Goal: Entertainment & Leisure: Browse casually

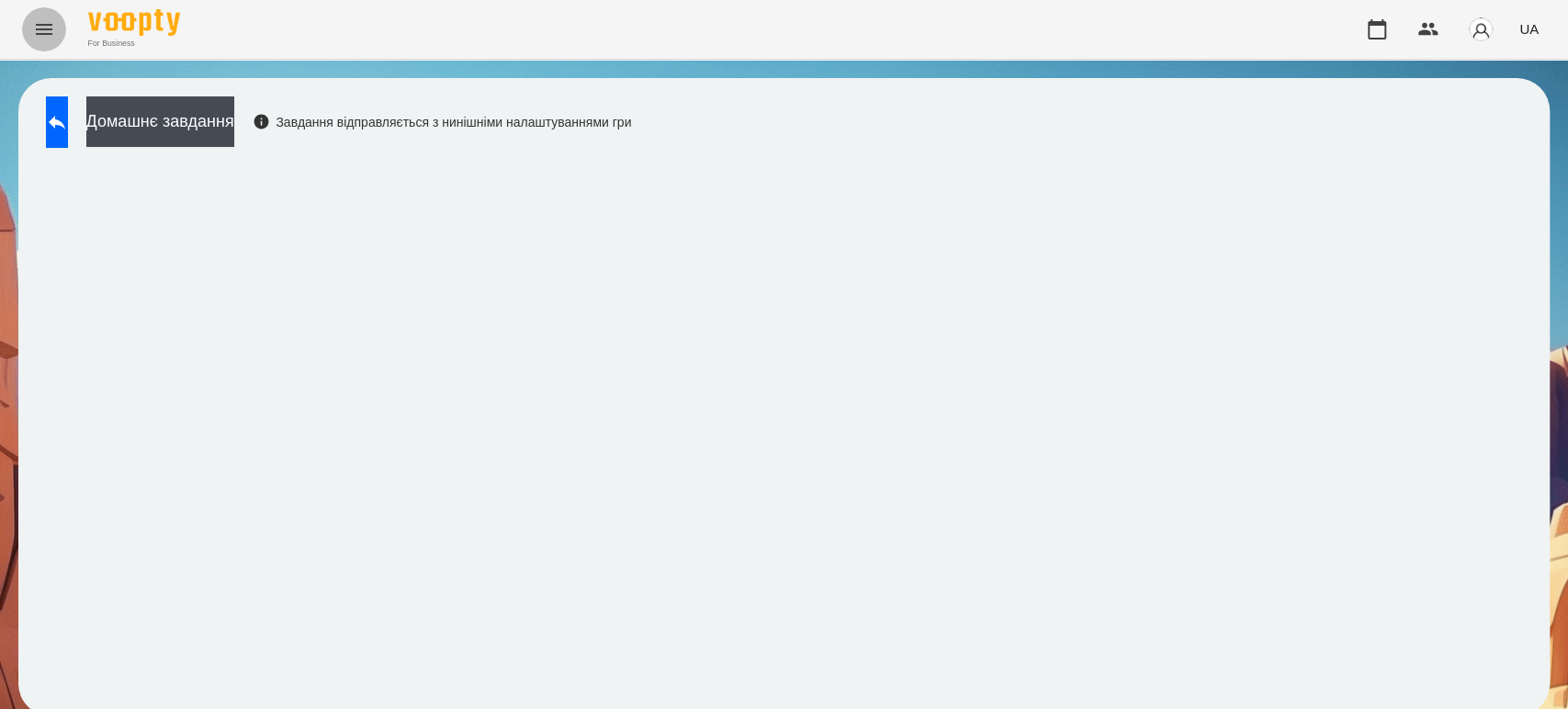
click at [51, 30] on icon "Menu" at bounding box center [44, 30] width 22 height 22
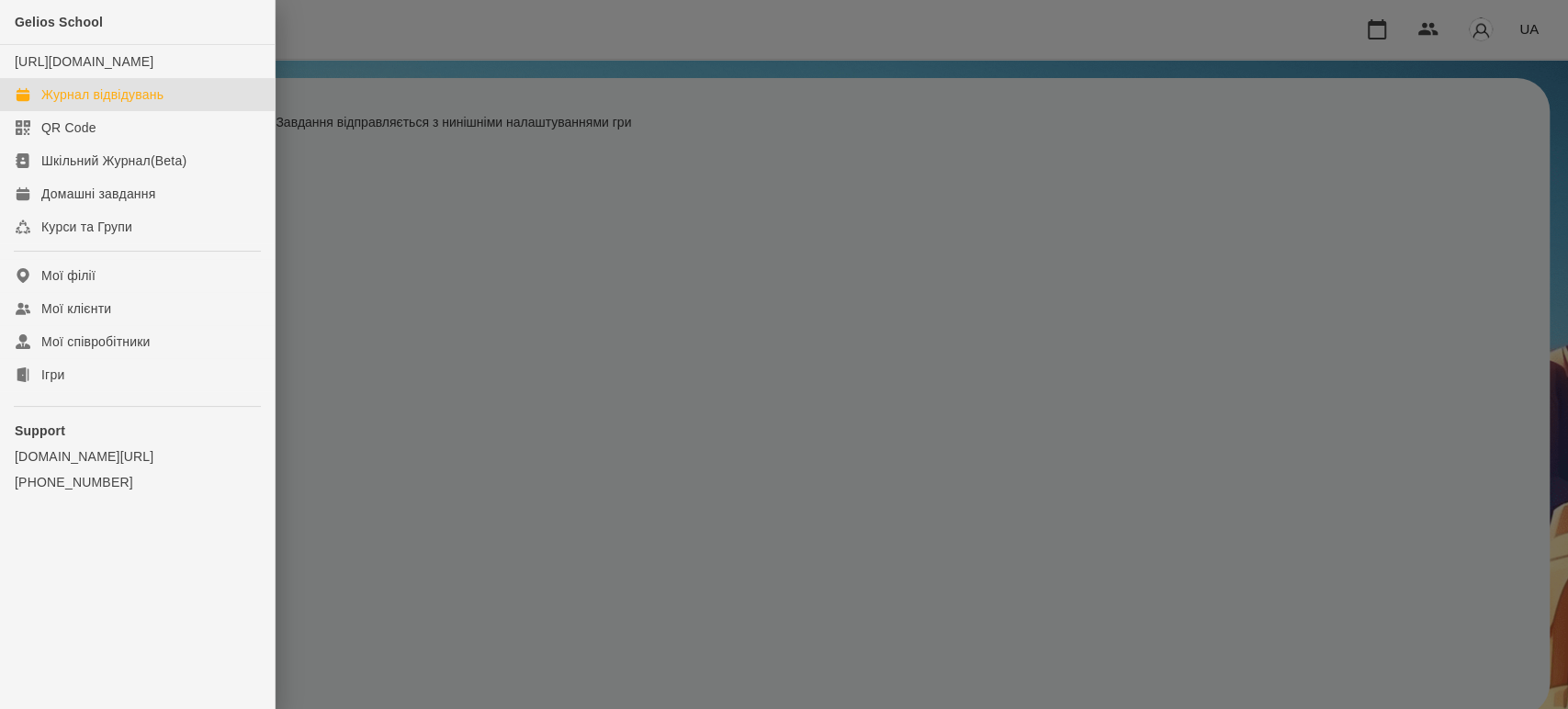
click at [54, 104] on div "Журнал відвідувань" at bounding box center [102, 95] width 122 height 19
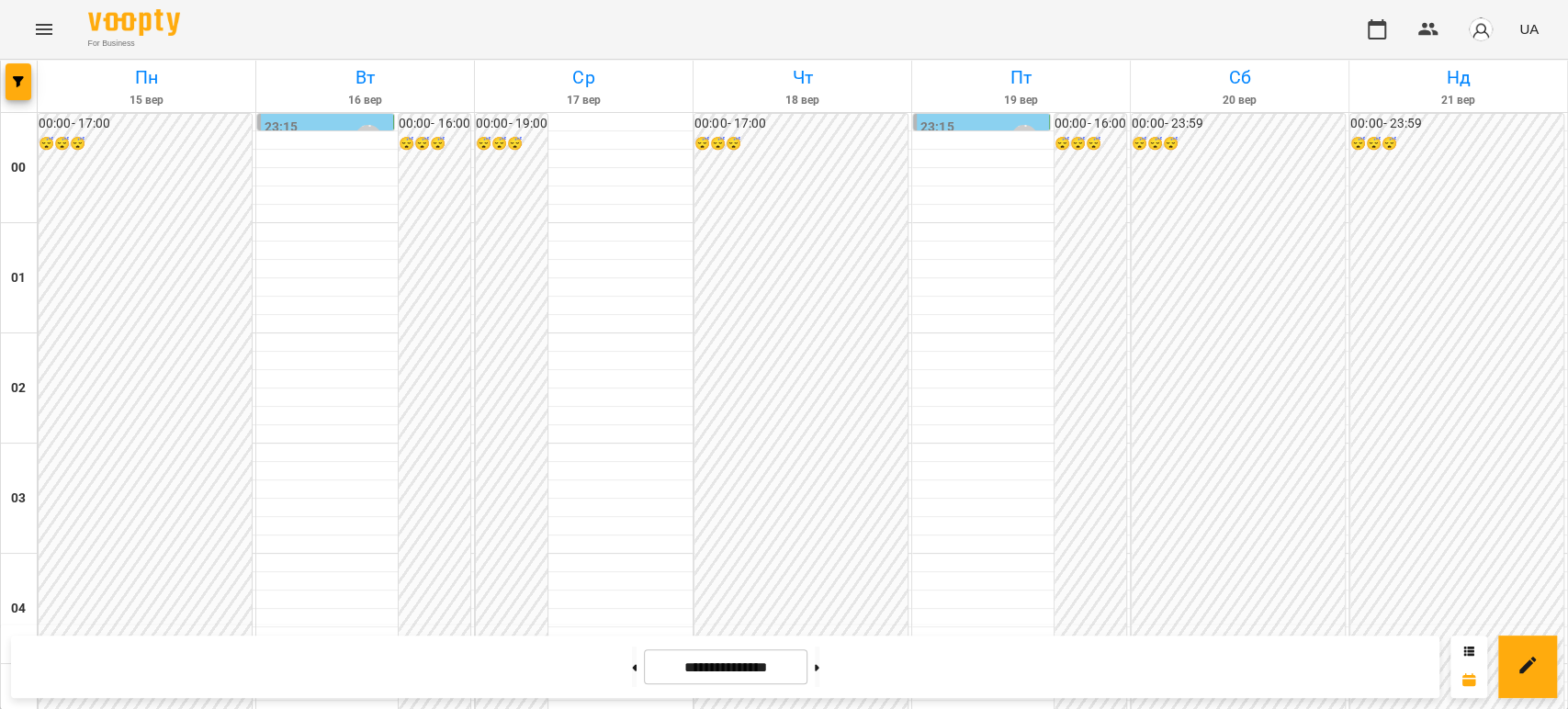
scroll to position [1733, 0]
click at [44, 22] on icon "Menu" at bounding box center [44, 30] width 22 height 22
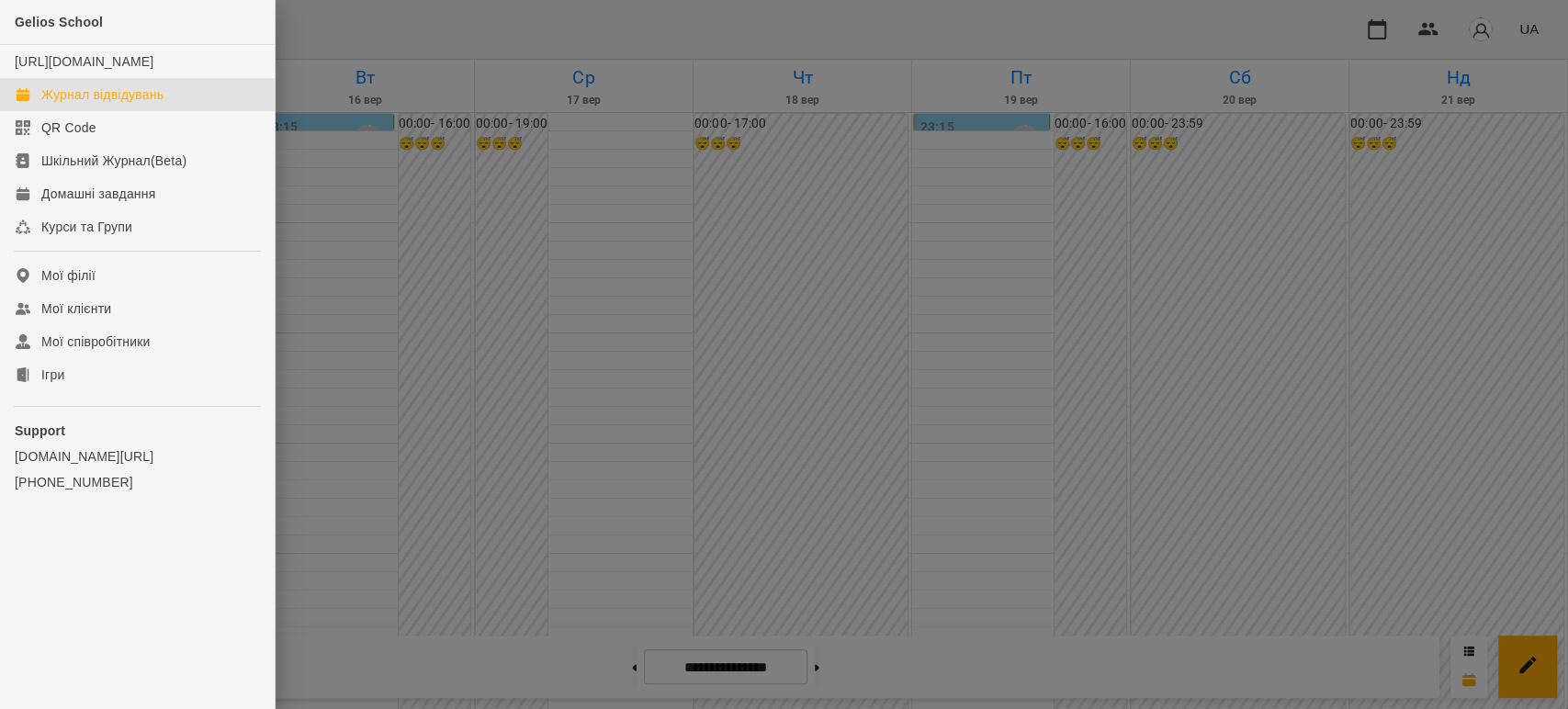
click at [296, 7] on div at bounding box center [784, 354] width 1568 height 709
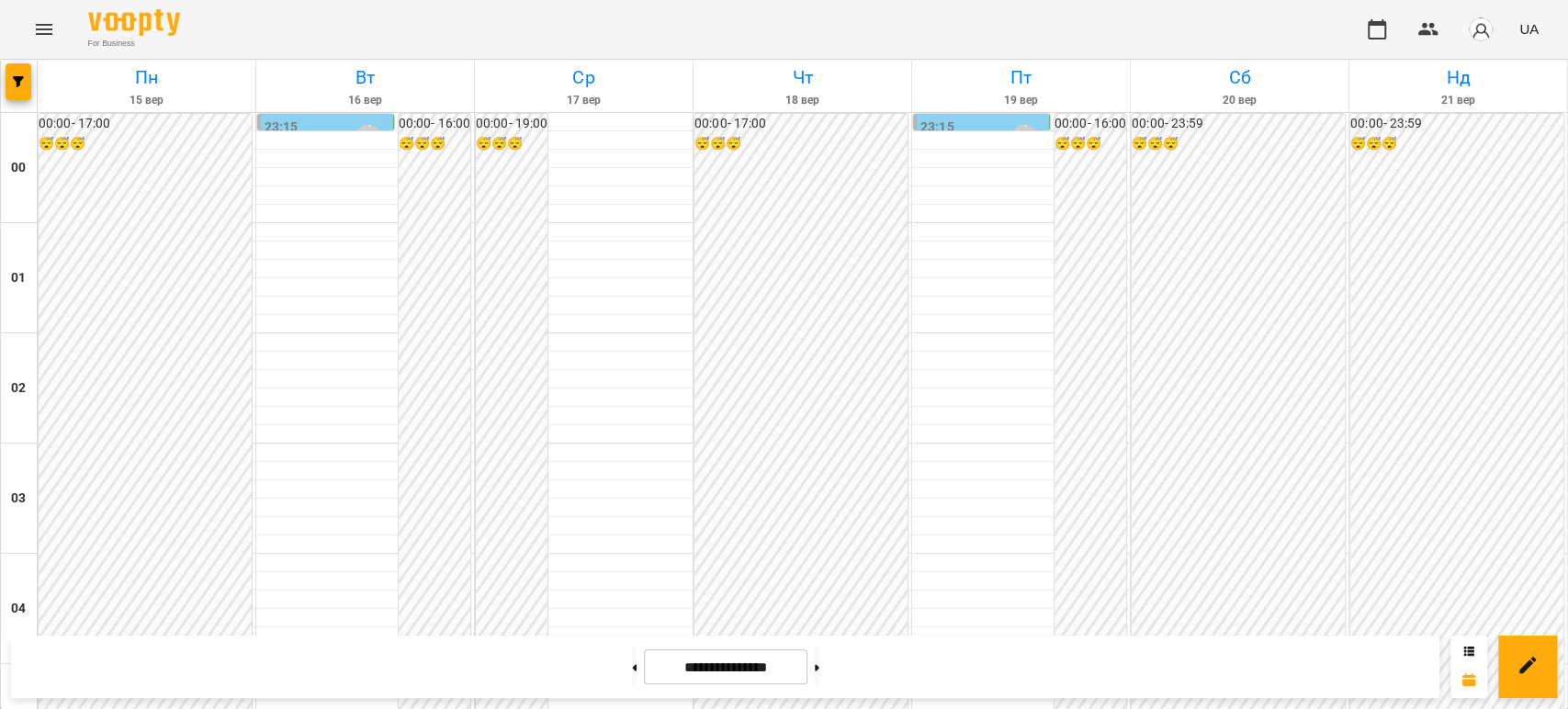
scroll to position [2130, 0]
click at [40, 34] on icon "Menu" at bounding box center [44, 30] width 17 height 11
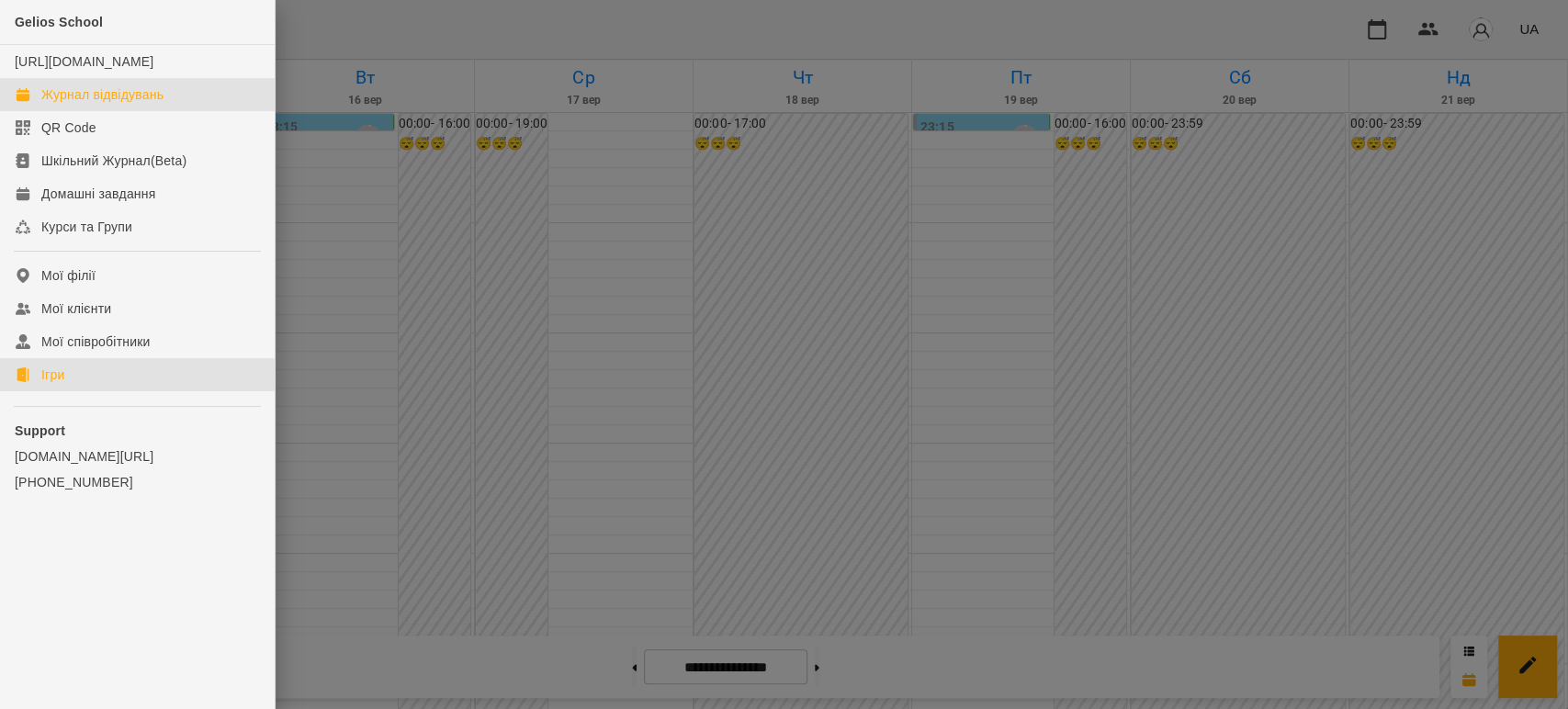
click at [66, 389] on link "Ігри" at bounding box center [137, 374] width 274 height 33
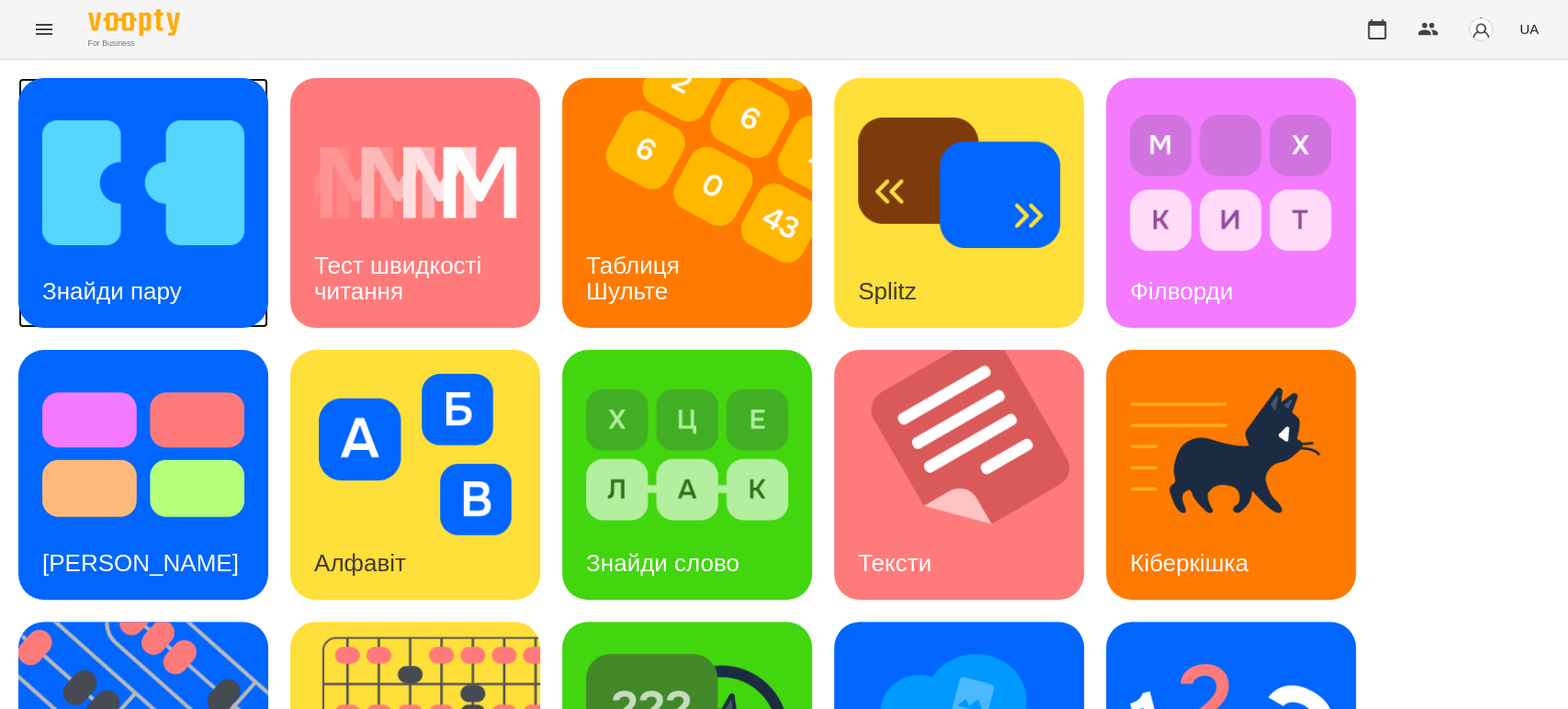
click at [185, 241] on img at bounding box center [143, 182] width 202 height 161
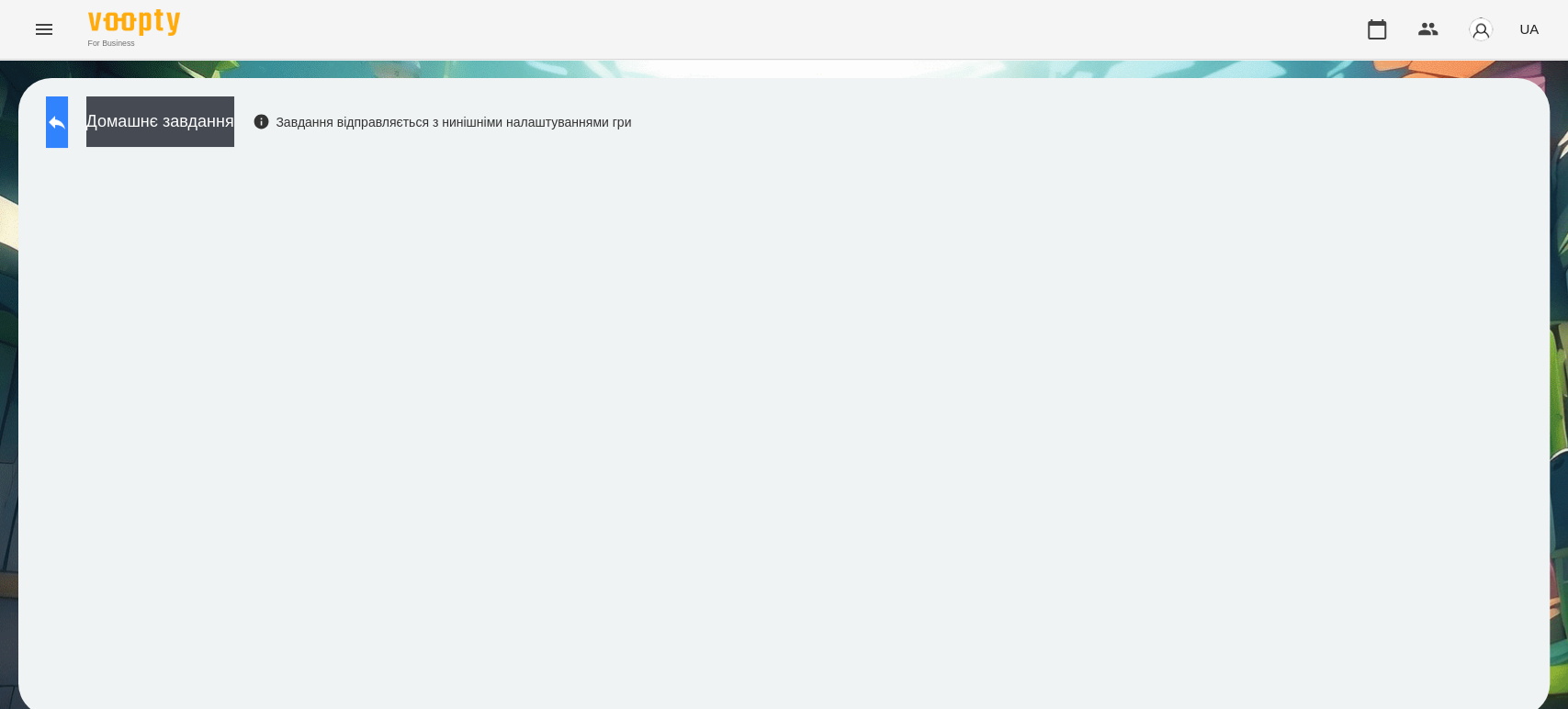
click at [68, 127] on icon at bounding box center [57, 122] width 22 height 22
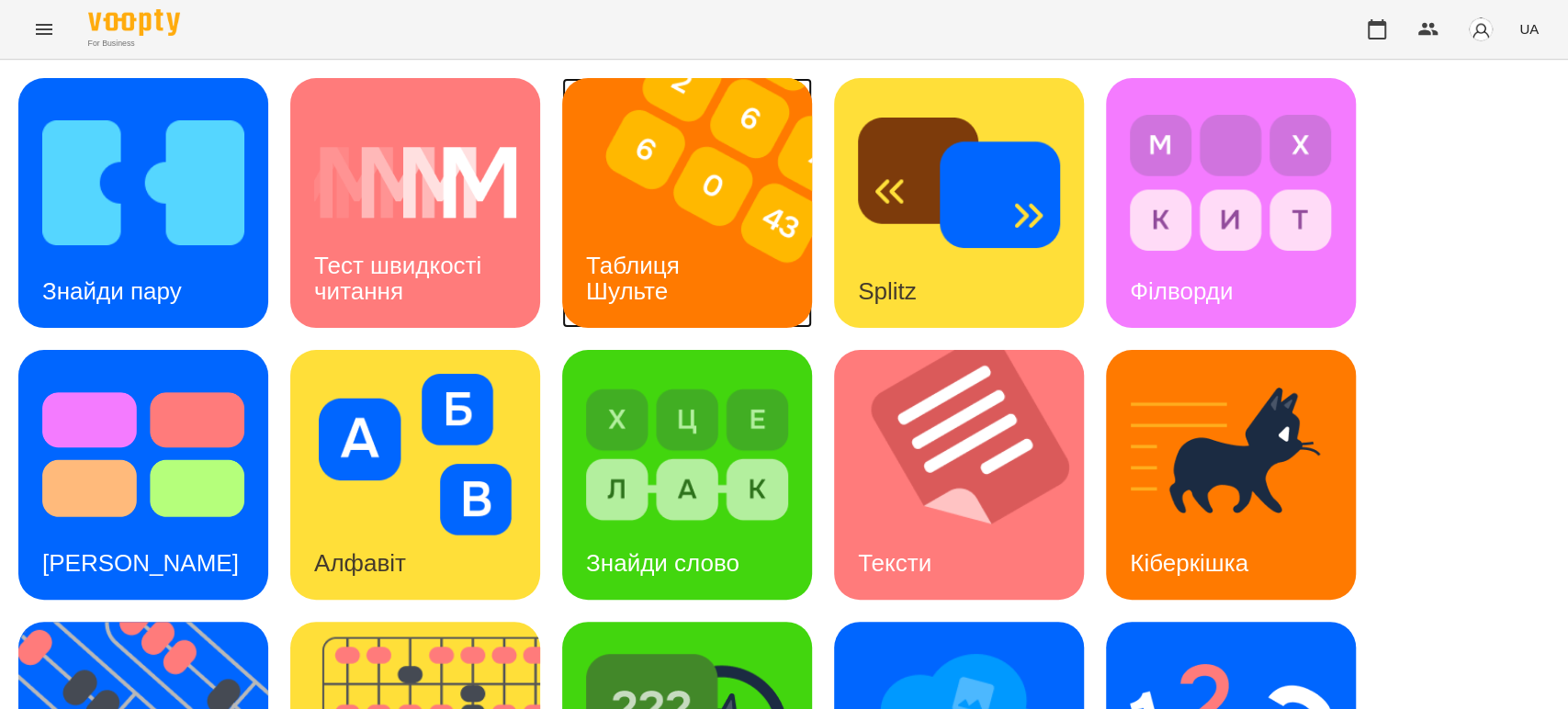
click at [696, 218] on img at bounding box center [698, 203] width 273 height 250
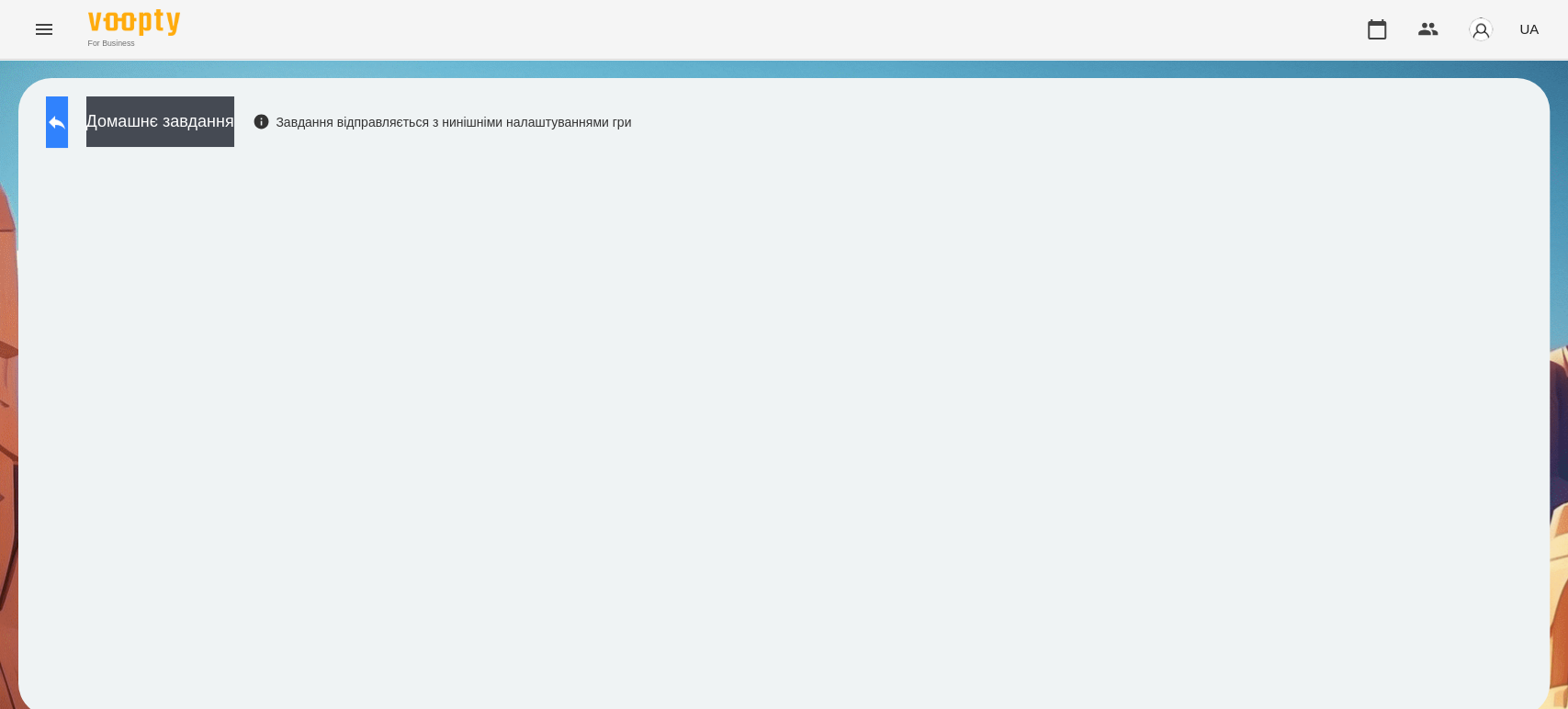
click at [65, 122] on icon at bounding box center [57, 122] width 17 height 14
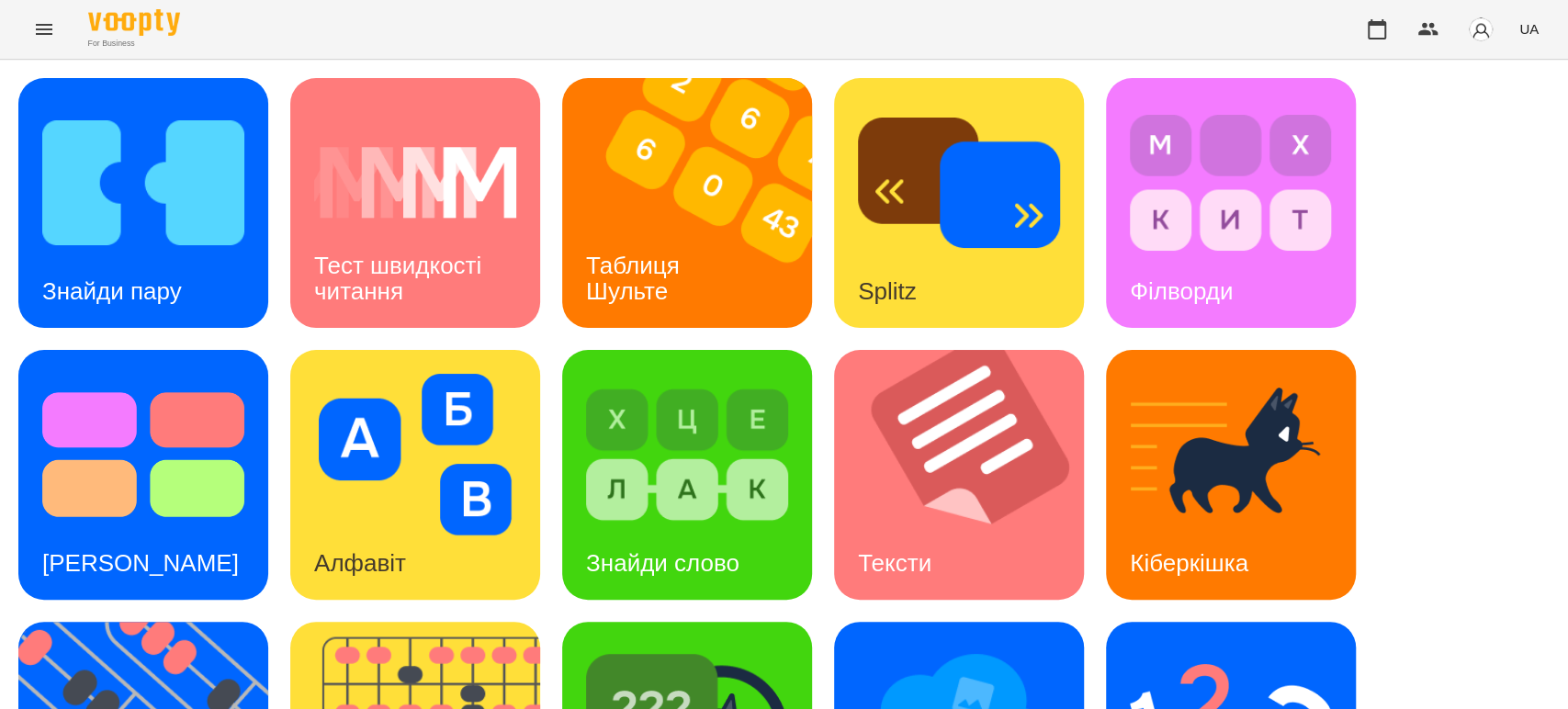
scroll to position [306, 0]
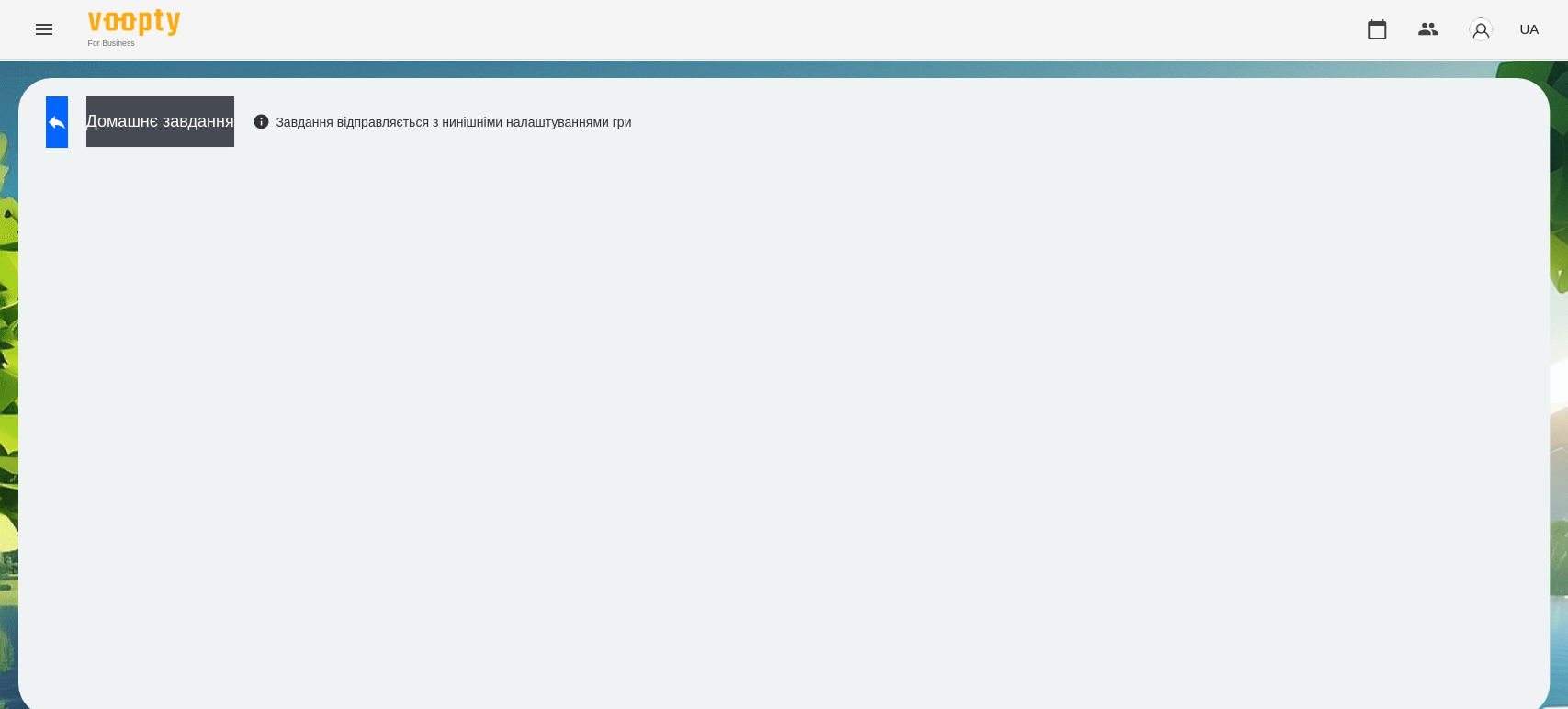
scroll to position [7, 0]
click at [65, 116] on icon at bounding box center [57, 122] width 17 height 14
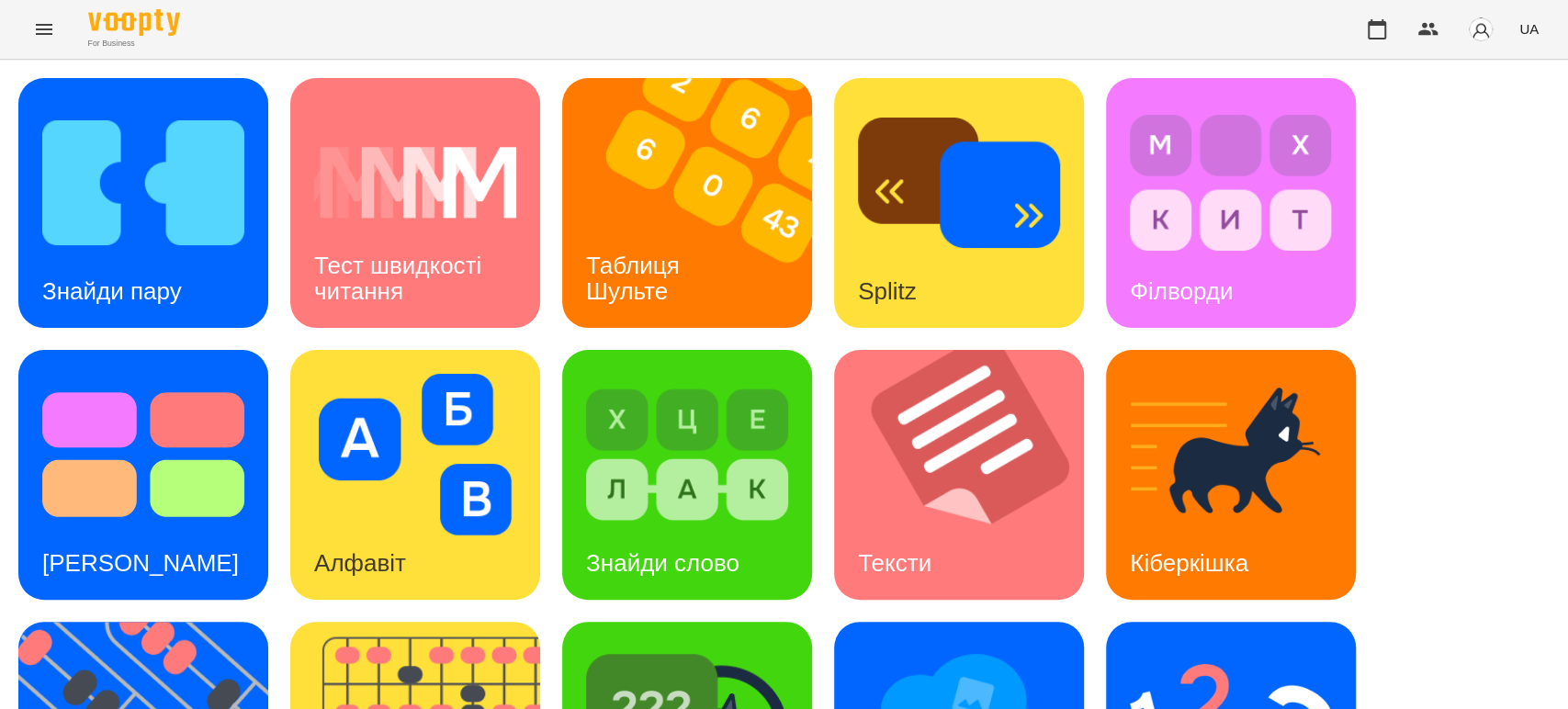
scroll to position [313, 0]
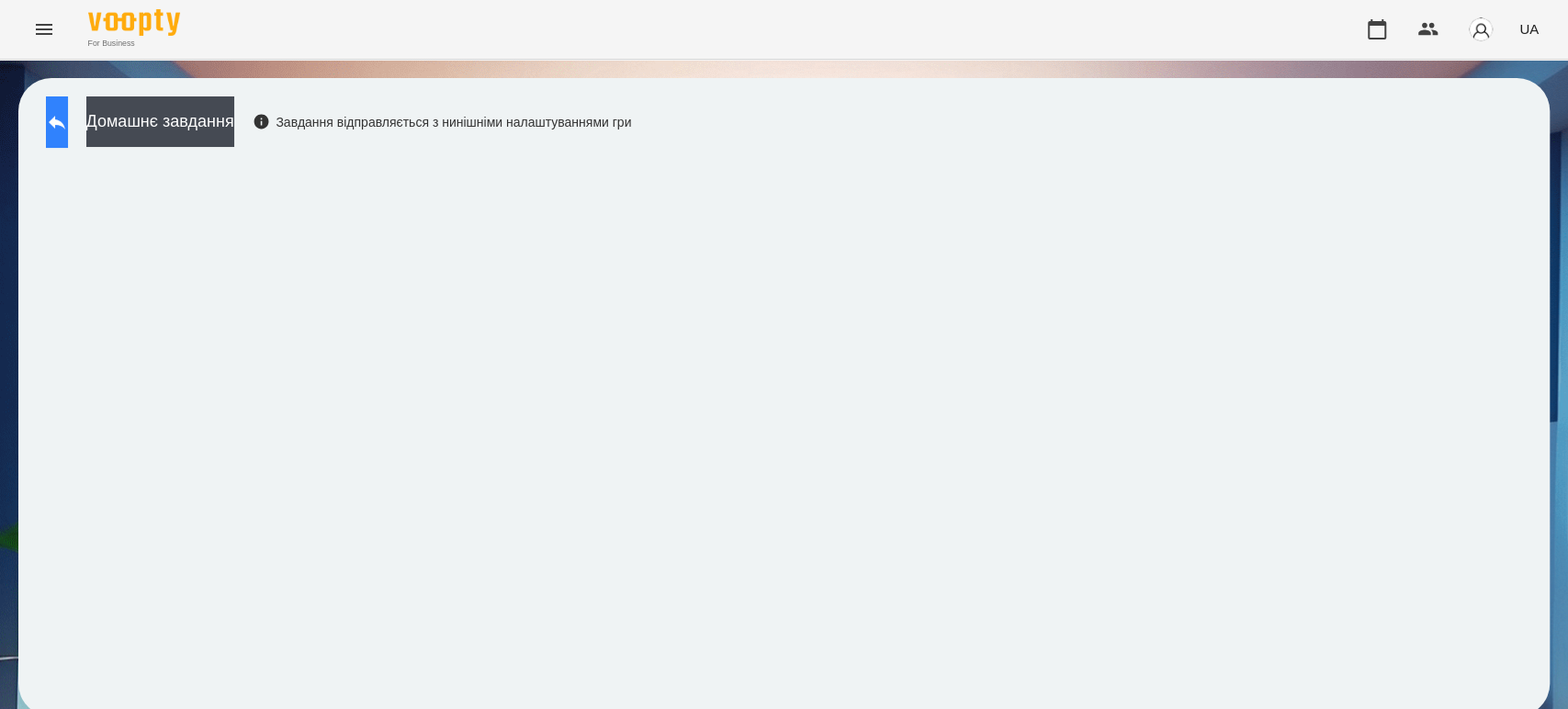
click at [68, 128] on icon at bounding box center [57, 122] width 22 height 22
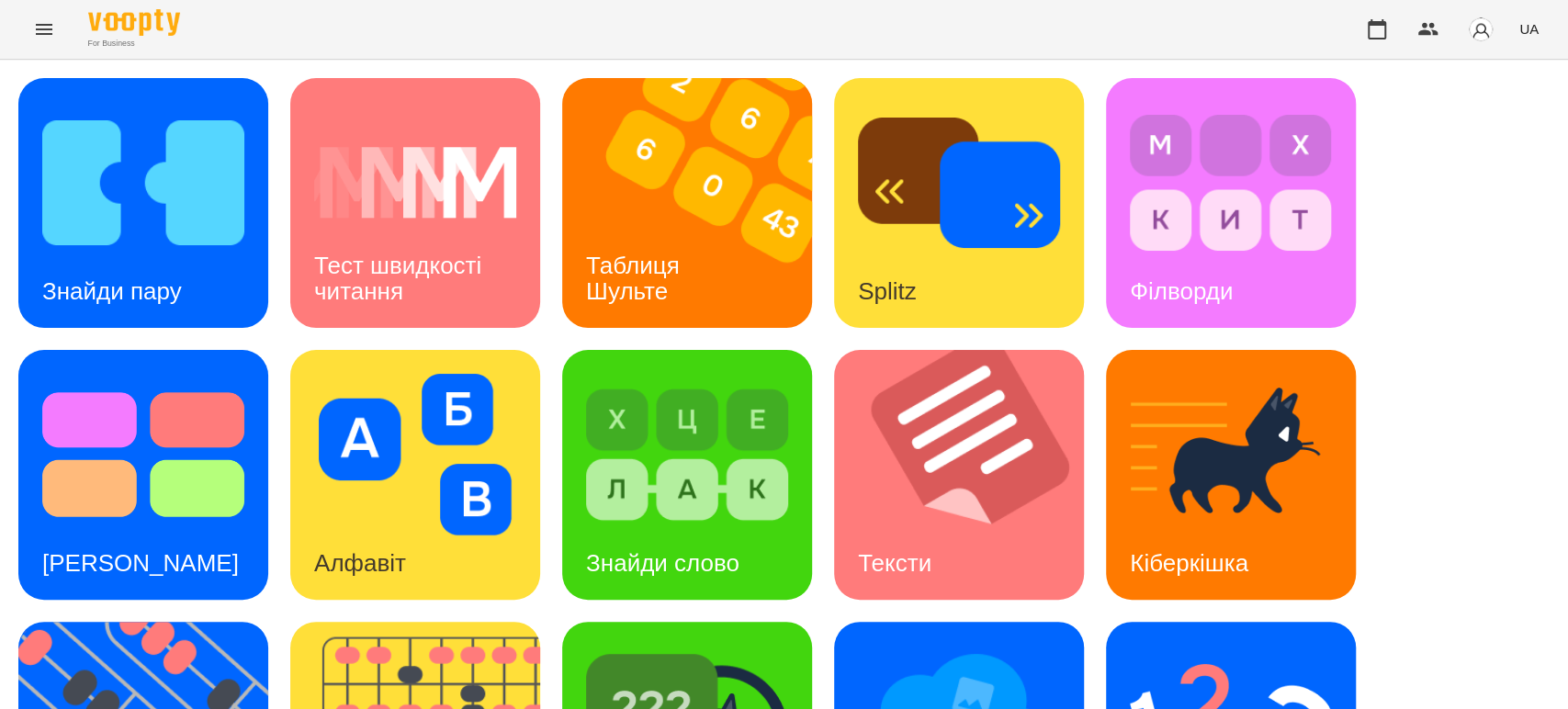
scroll to position [452, 0]
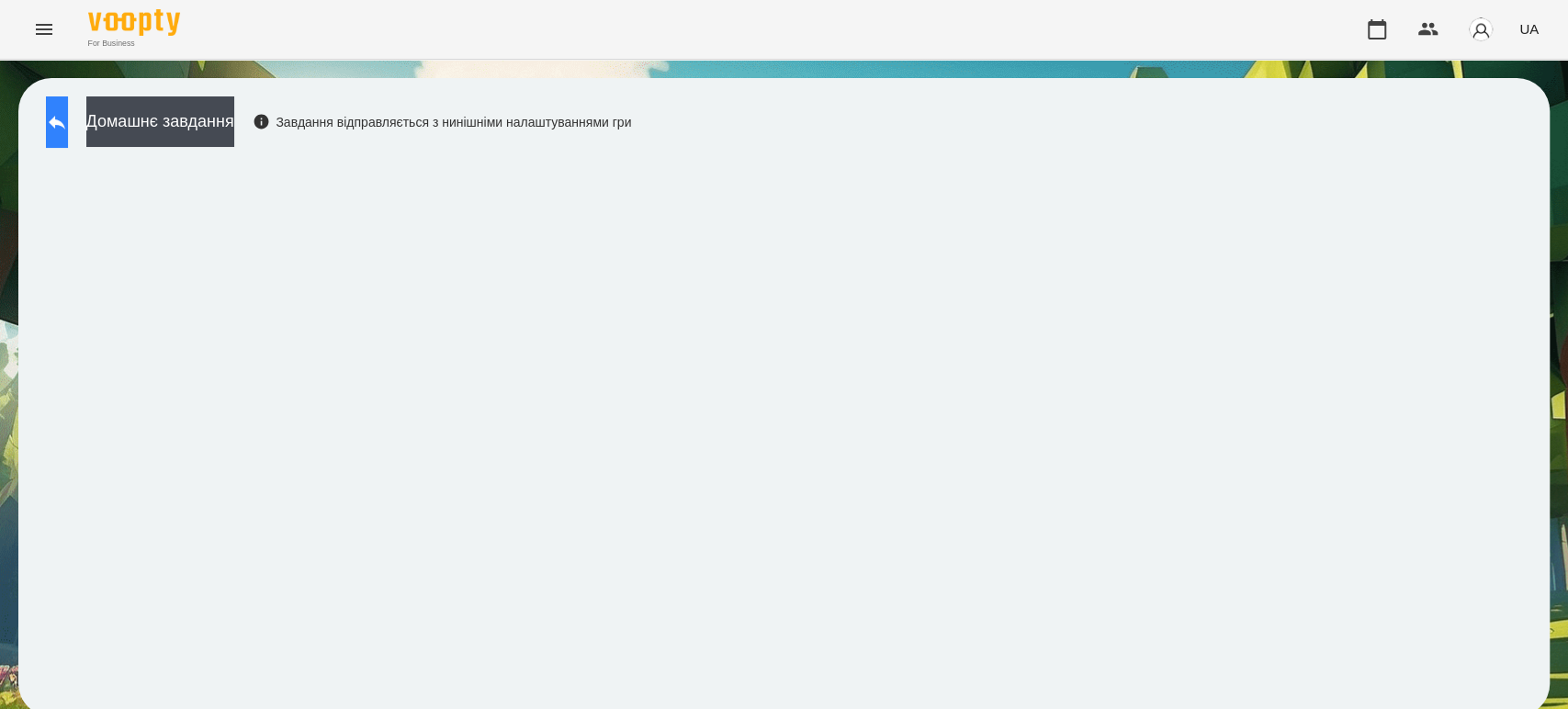
click at [68, 116] on icon at bounding box center [57, 122] width 22 height 22
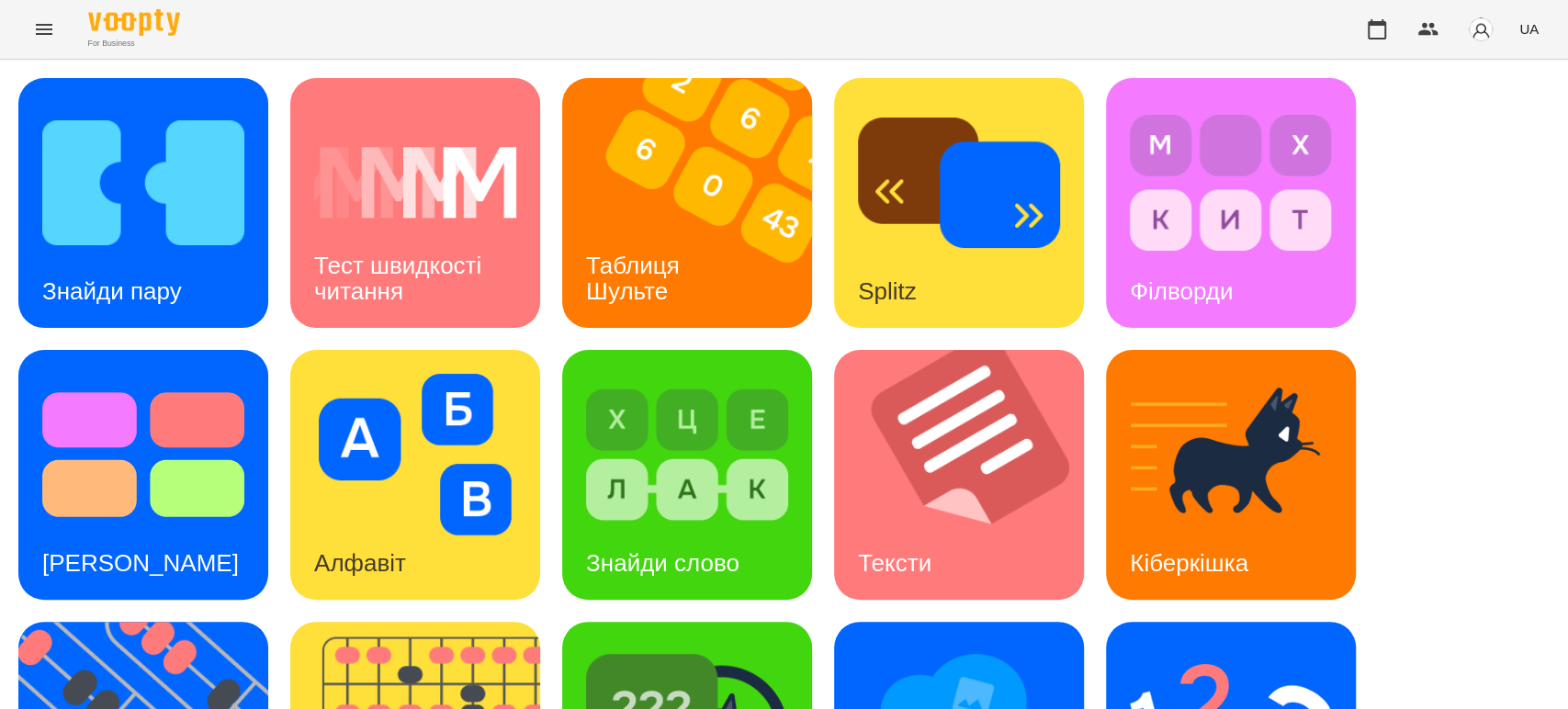
scroll to position [452, 0]
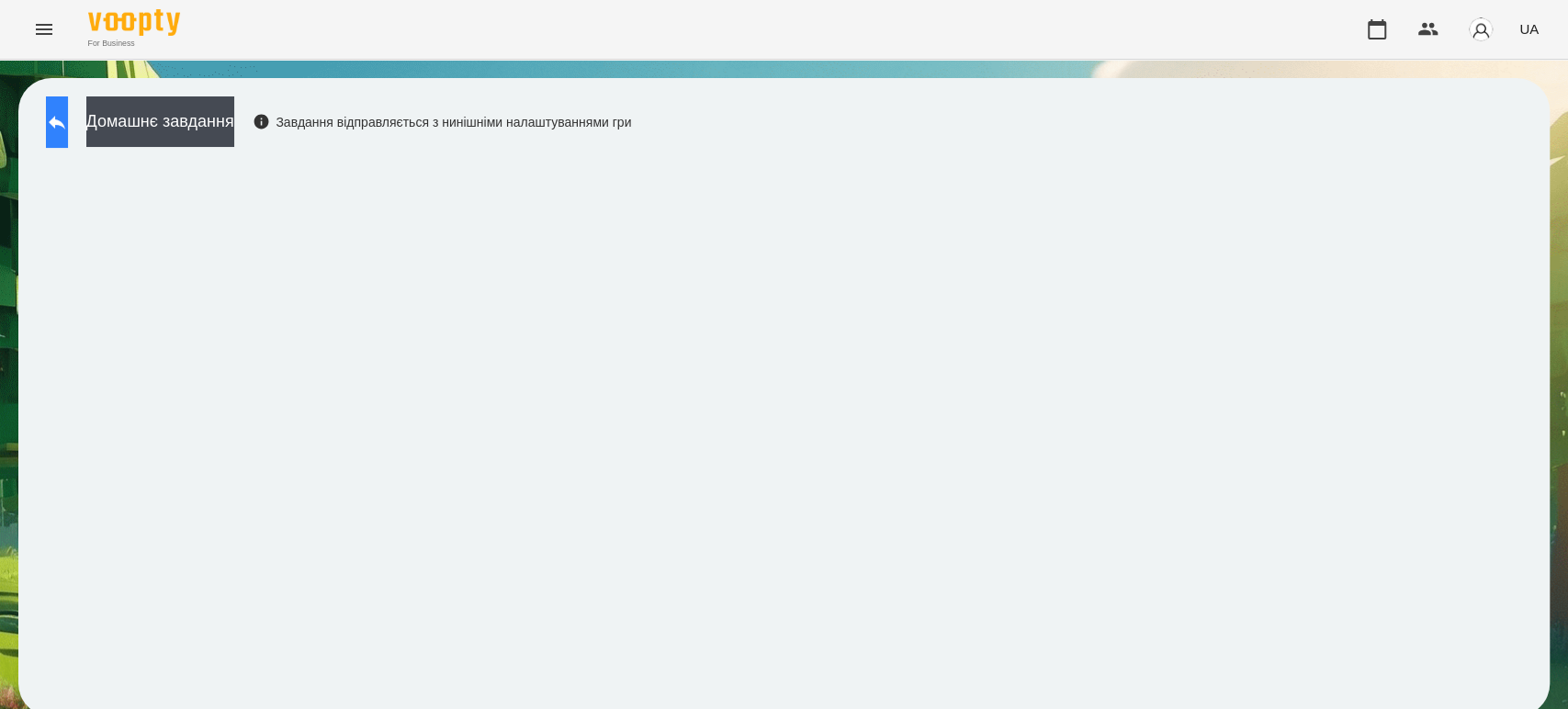
click at [65, 117] on icon at bounding box center [57, 122] width 17 height 14
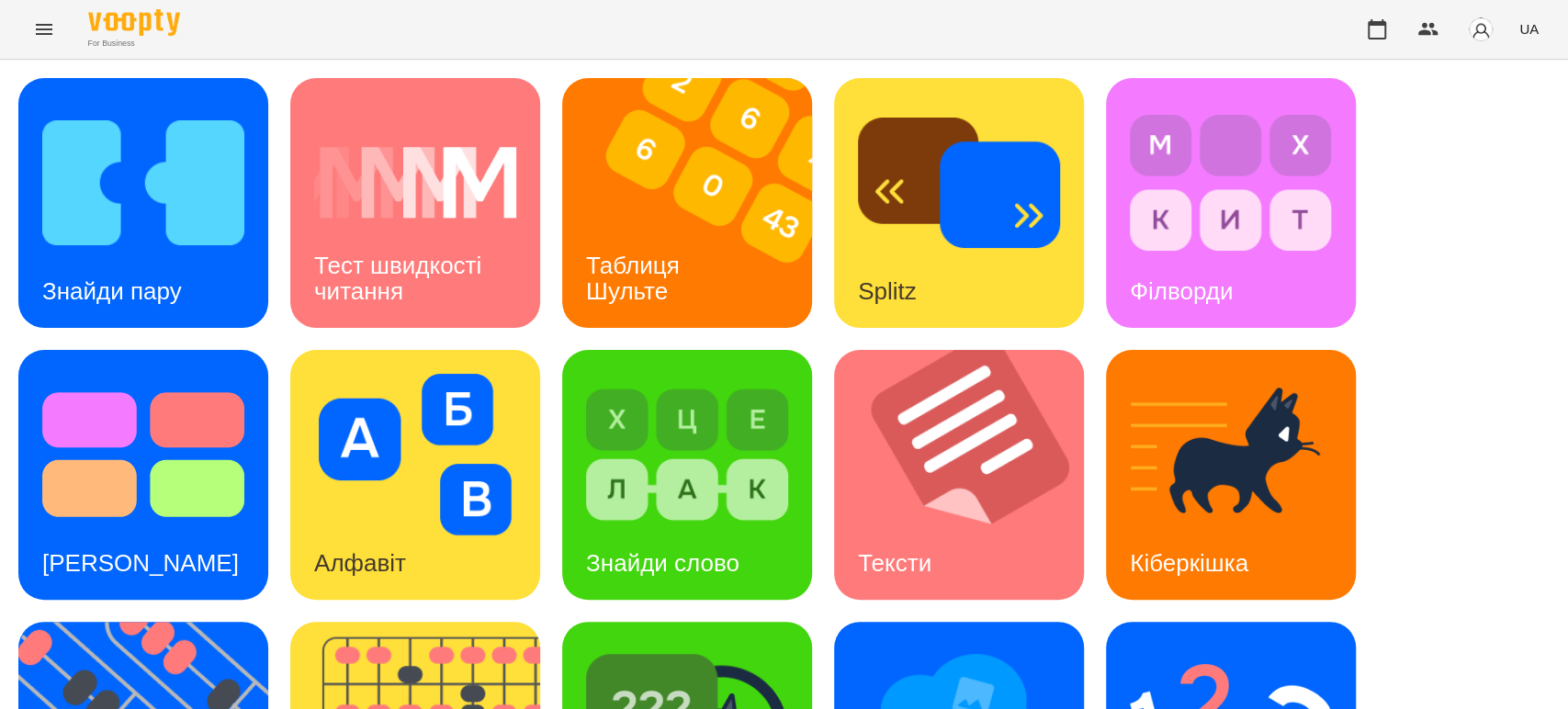
scroll to position [452, 0]
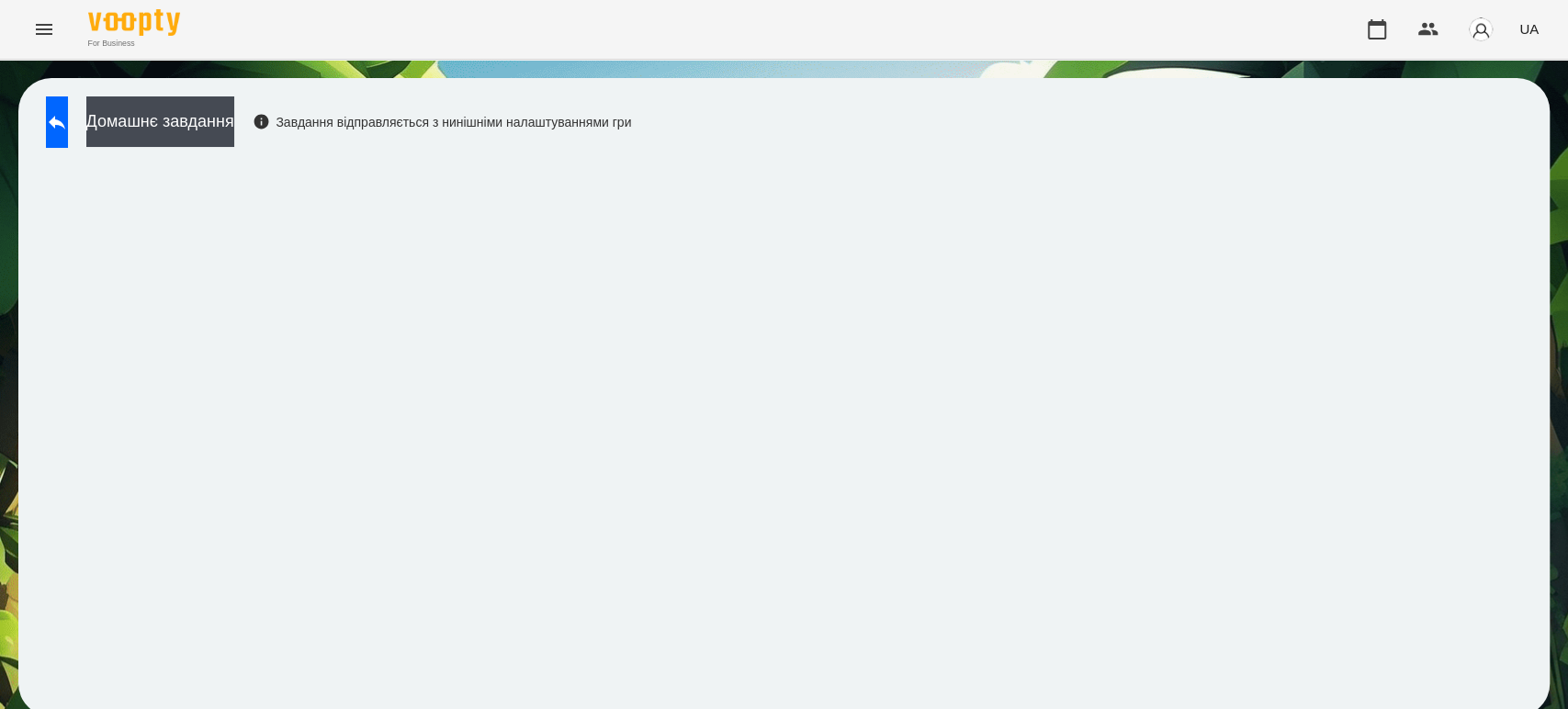
scroll to position [7, 0]
click at [68, 112] on button at bounding box center [57, 121] width 22 height 51
